Goal: Information Seeking & Learning: Check status

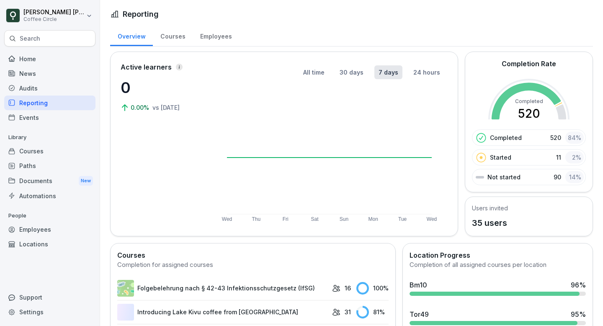
click at [29, 36] on p "Search" at bounding box center [30, 38] width 21 height 8
click at [35, 41] on p "Search" at bounding box center [30, 38] width 21 height 8
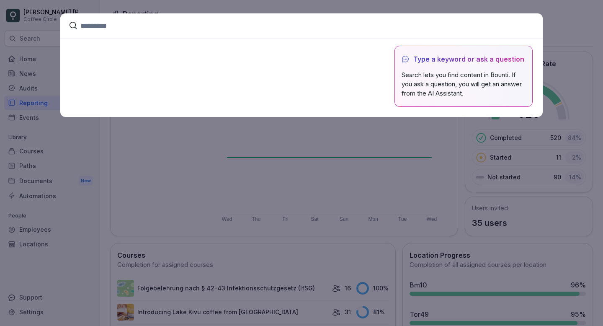
click at [94, 29] on input at bounding box center [301, 25] width 482 height 25
type input "*"
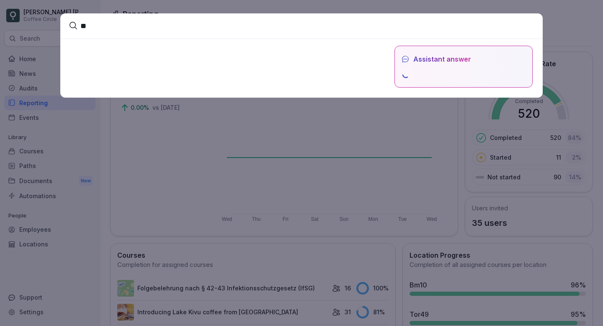
type input "*"
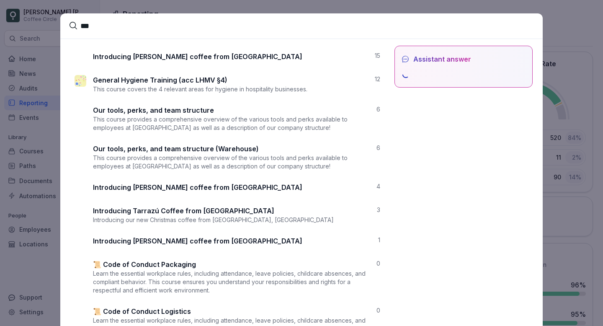
type input "****"
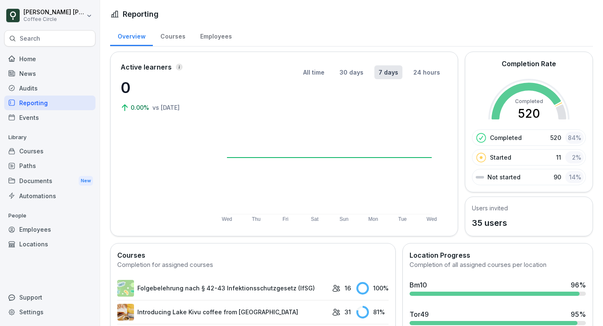
click at [34, 103] on div "Reporting" at bounding box center [49, 102] width 91 height 15
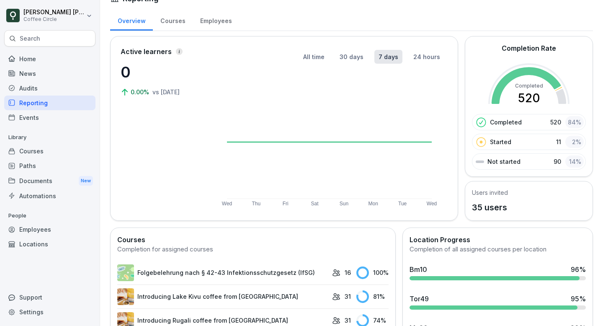
scroll to position [14, 0]
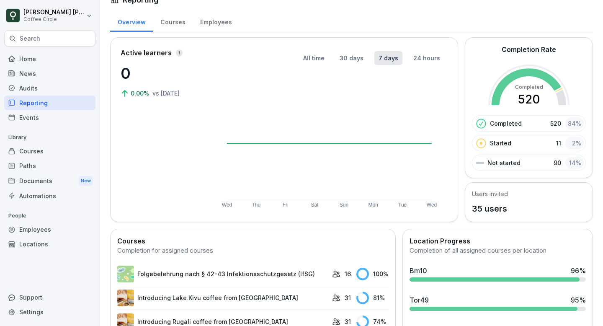
click at [33, 88] on div "Audits" at bounding box center [49, 88] width 91 height 15
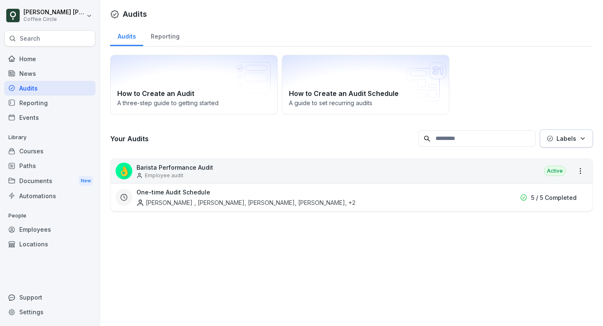
click at [30, 116] on div "Events" at bounding box center [49, 117] width 91 height 15
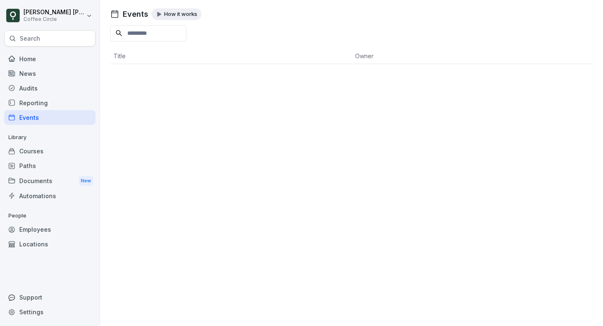
click at [28, 164] on div "Paths" at bounding box center [49, 165] width 91 height 15
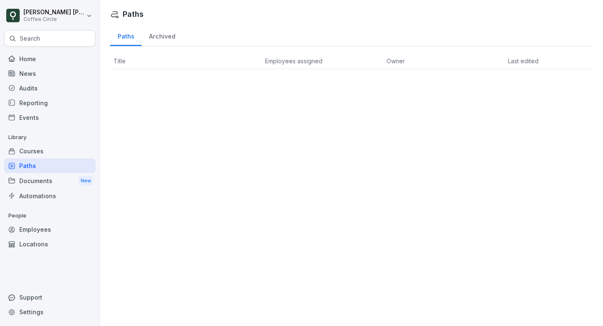
click at [36, 153] on div "Courses" at bounding box center [49, 151] width 91 height 15
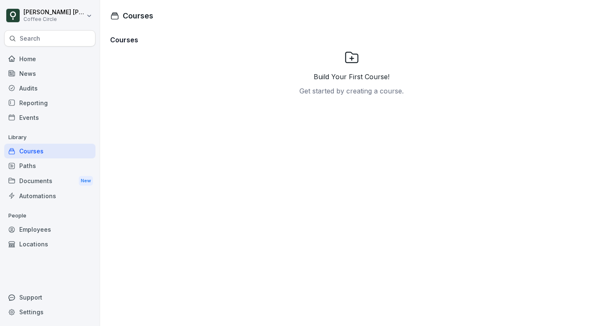
click at [32, 59] on div "Home" at bounding box center [49, 59] width 91 height 15
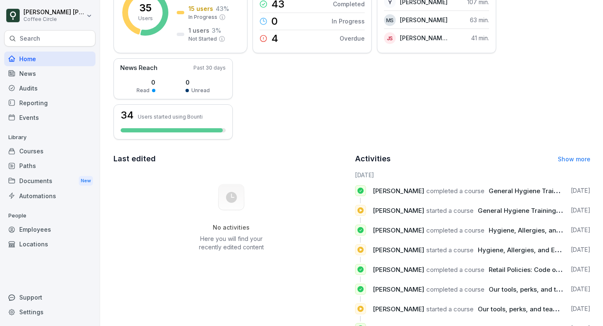
scroll to position [105, 0]
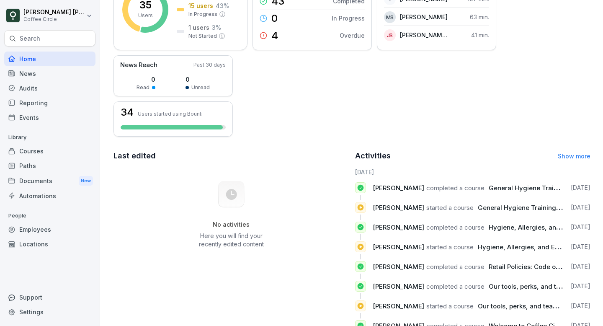
click at [29, 100] on div "Reporting" at bounding box center [49, 102] width 91 height 15
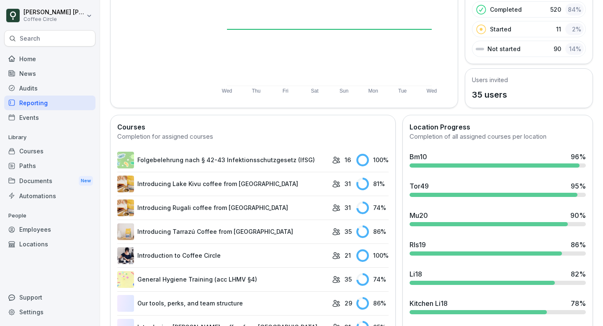
scroll to position [139, 0]
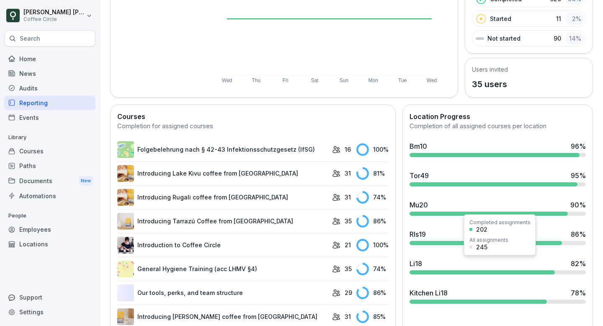
click at [440, 267] on div "Li18 82 %" at bounding box center [498, 263] width 176 height 10
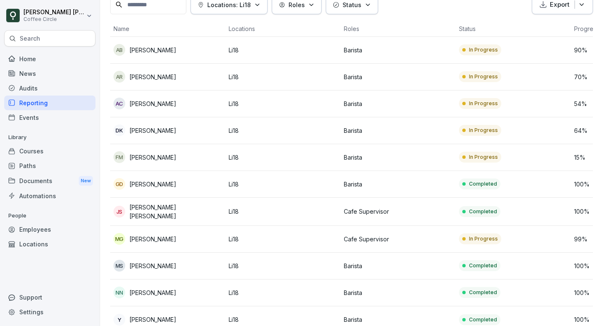
scroll to position [68, 0]
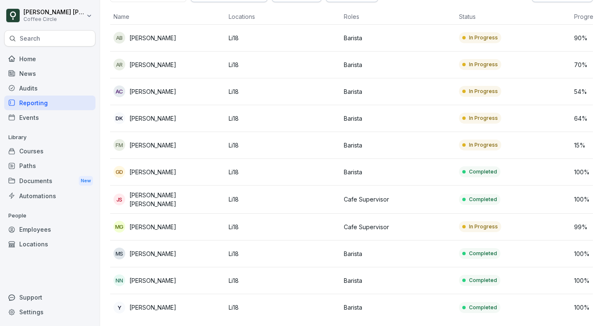
click at [549, 278] on td "Completed" at bounding box center [513, 280] width 115 height 27
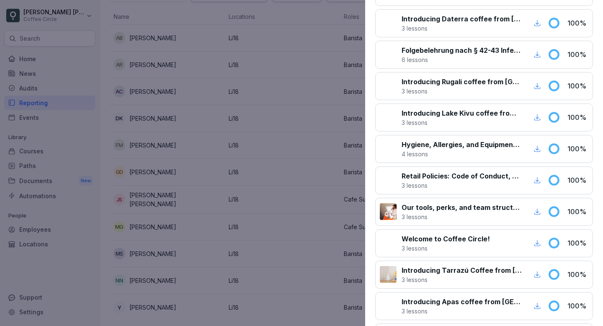
scroll to position [476, 0]
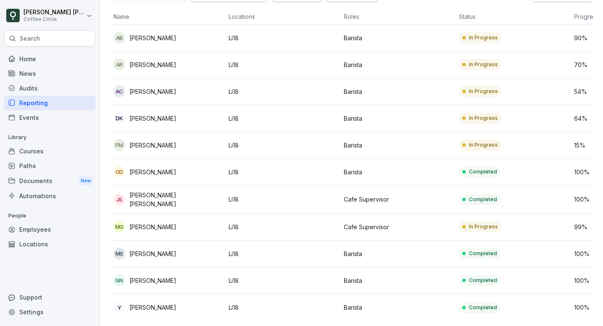
click at [159, 277] on p "[PERSON_NAME]" at bounding box center [152, 280] width 47 height 9
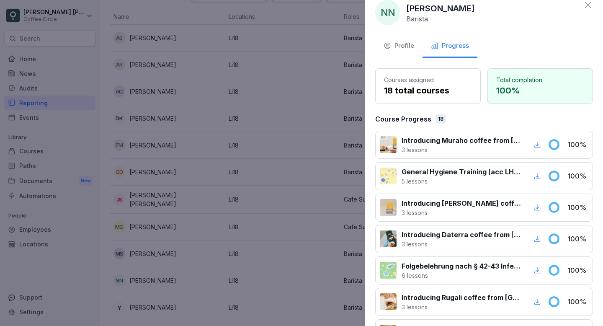
scroll to position [10, 0]
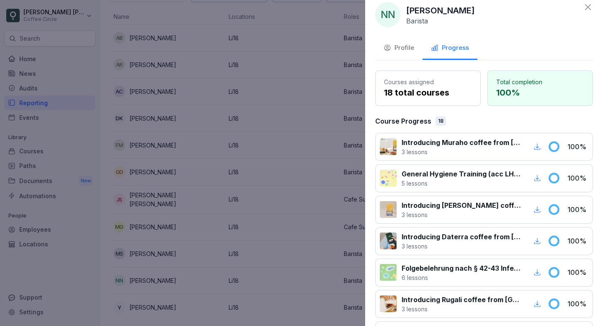
click at [448, 55] on button "Progress" at bounding box center [449, 48] width 55 height 23
click at [402, 47] on div "Profile" at bounding box center [399, 48] width 31 height 10
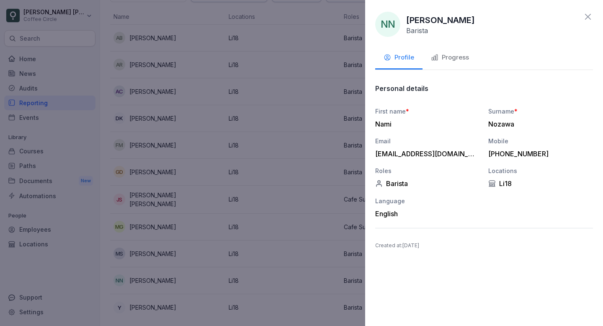
scroll to position [0, 0]
click at [442, 51] on button "Progress" at bounding box center [449, 58] width 55 height 23
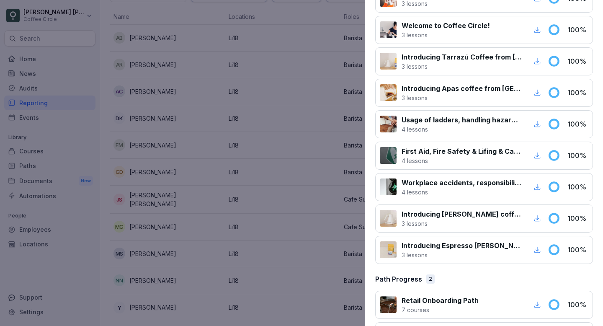
scroll to position [476, 0]
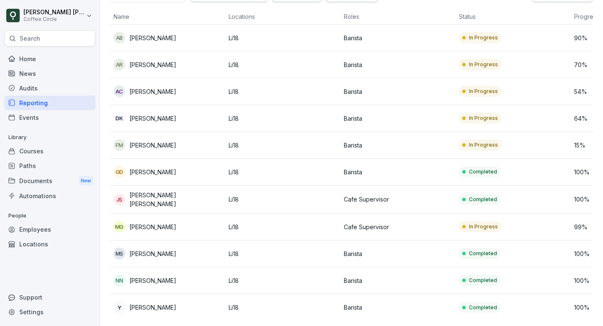
click at [146, 282] on p "Nami Nozawa" at bounding box center [152, 280] width 47 height 9
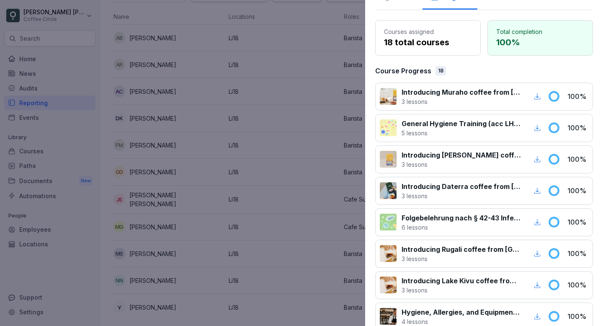
scroll to position [56, 0]
